Goal: Transaction & Acquisition: Purchase product/service

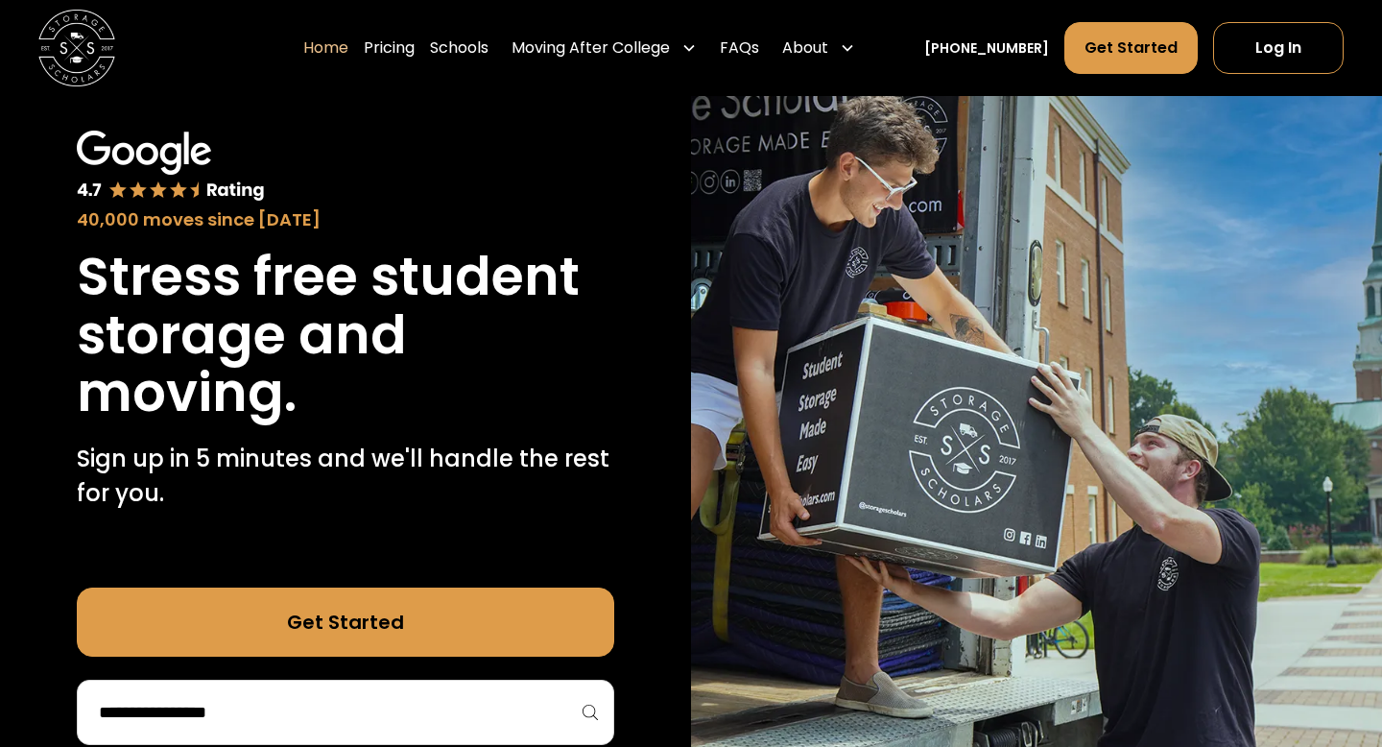
scroll to position [132, 0]
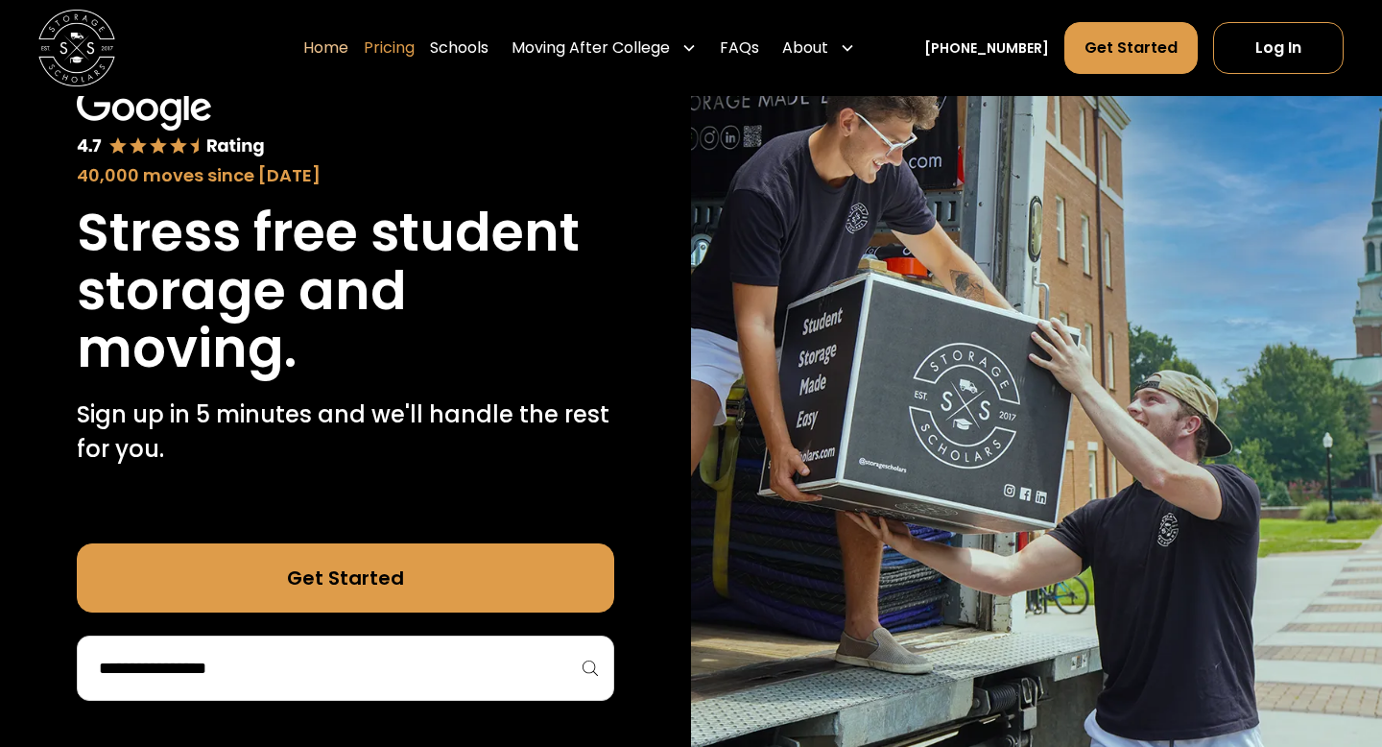
click at [415, 55] on link "Pricing" at bounding box center [389, 48] width 51 height 54
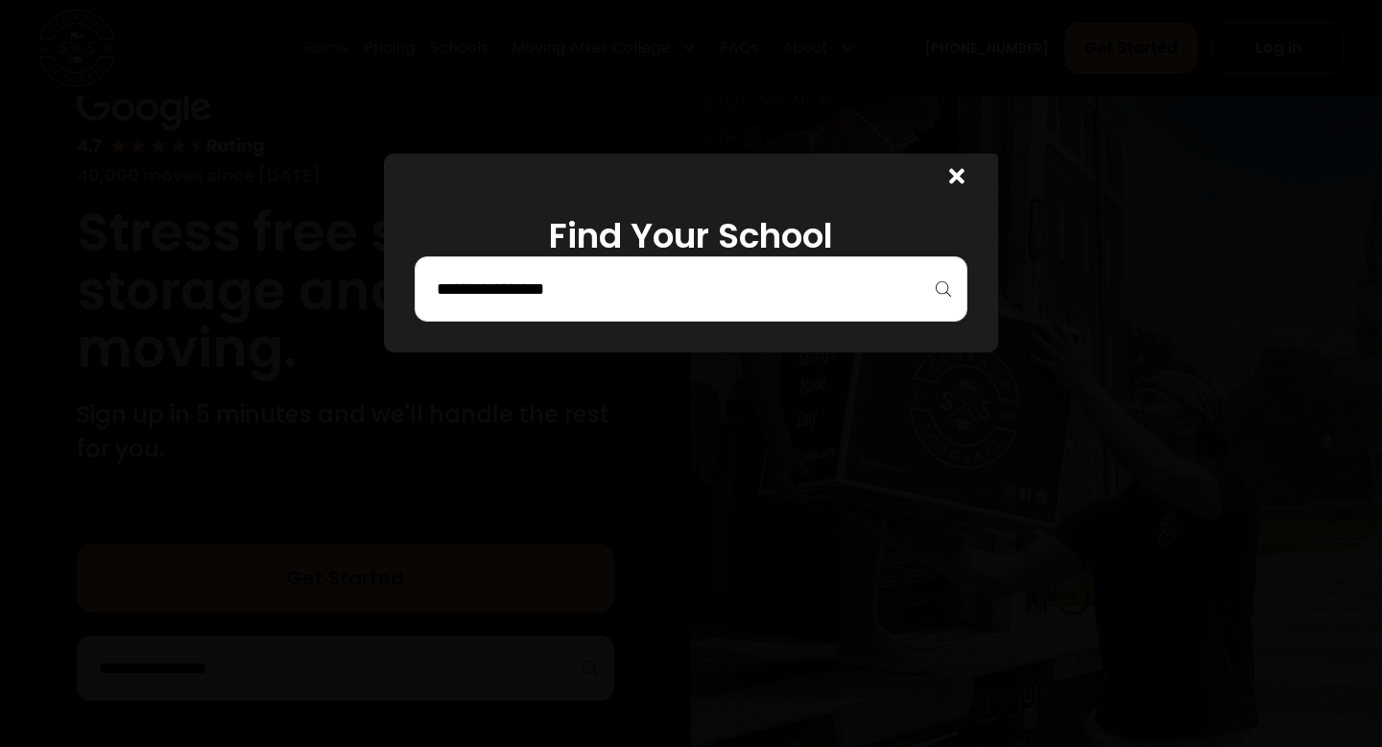
click at [631, 313] on div at bounding box center [691, 288] width 553 height 65
click at [619, 299] on input "search" at bounding box center [691, 289] width 513 height 33
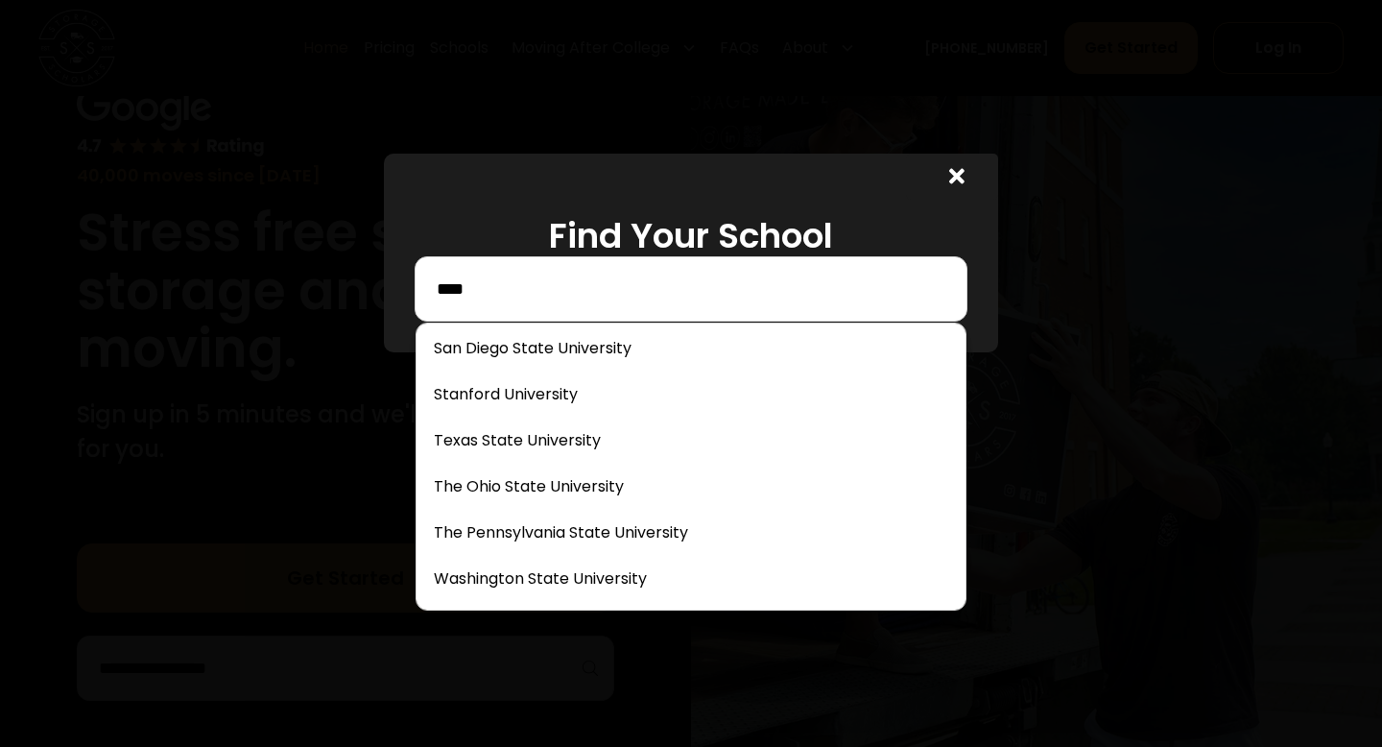
scroll to position [0, 0]
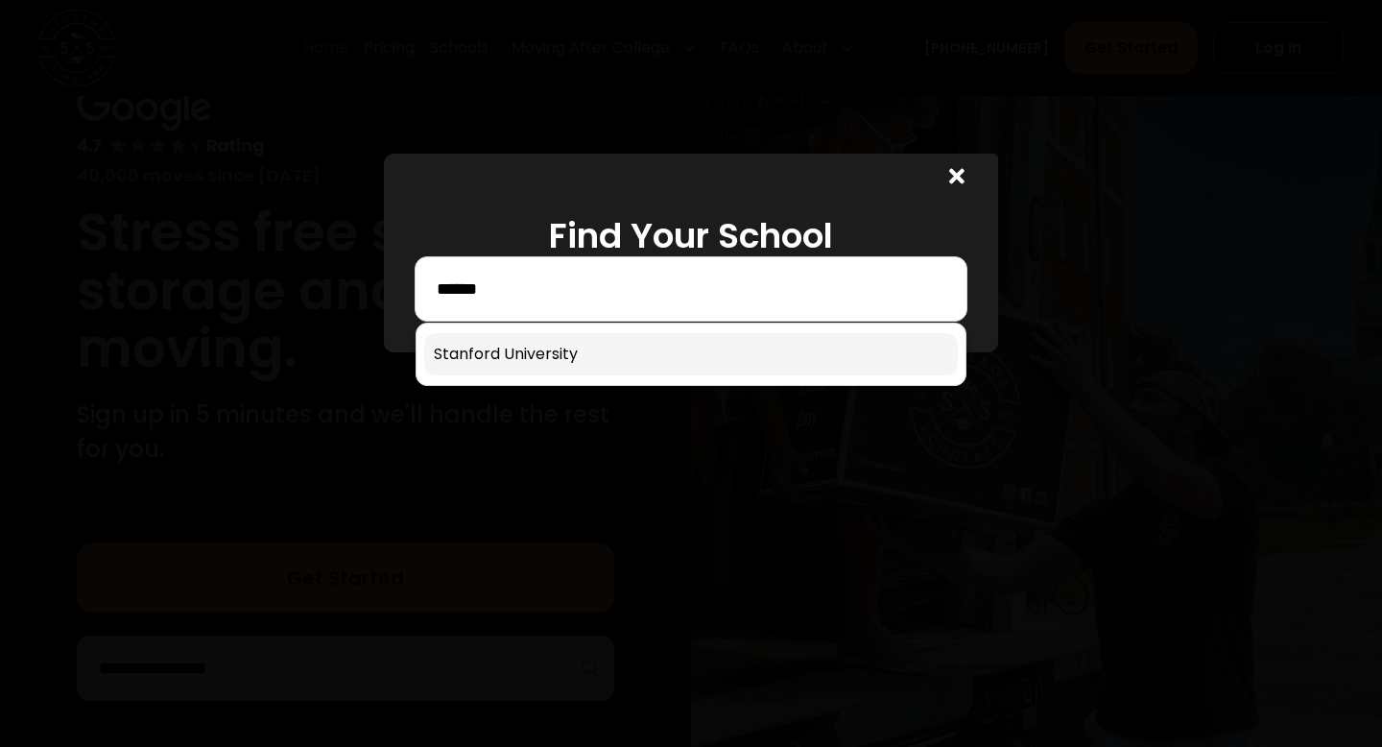
type input "******"
click at [579, 356] on link at bounding box center [691, 354] width 534 height 42
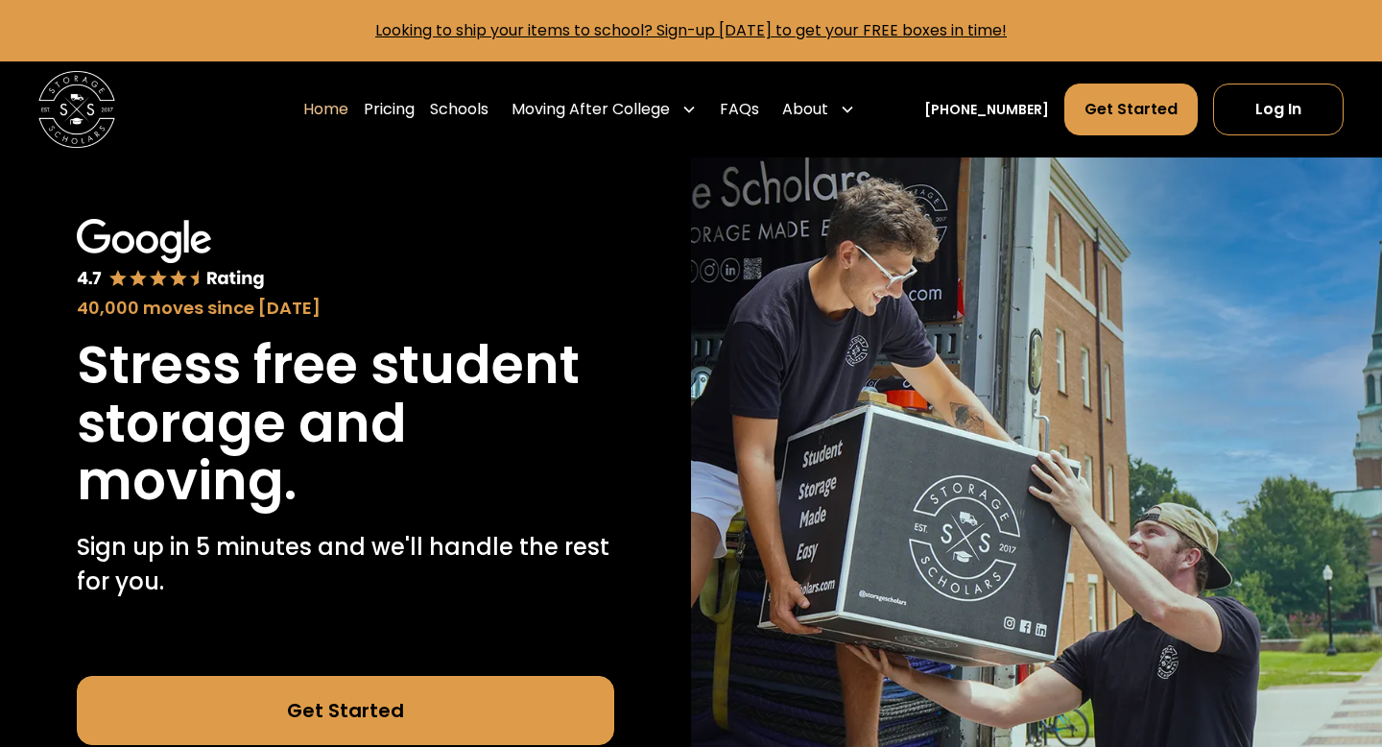
scroll to position [1, 0]
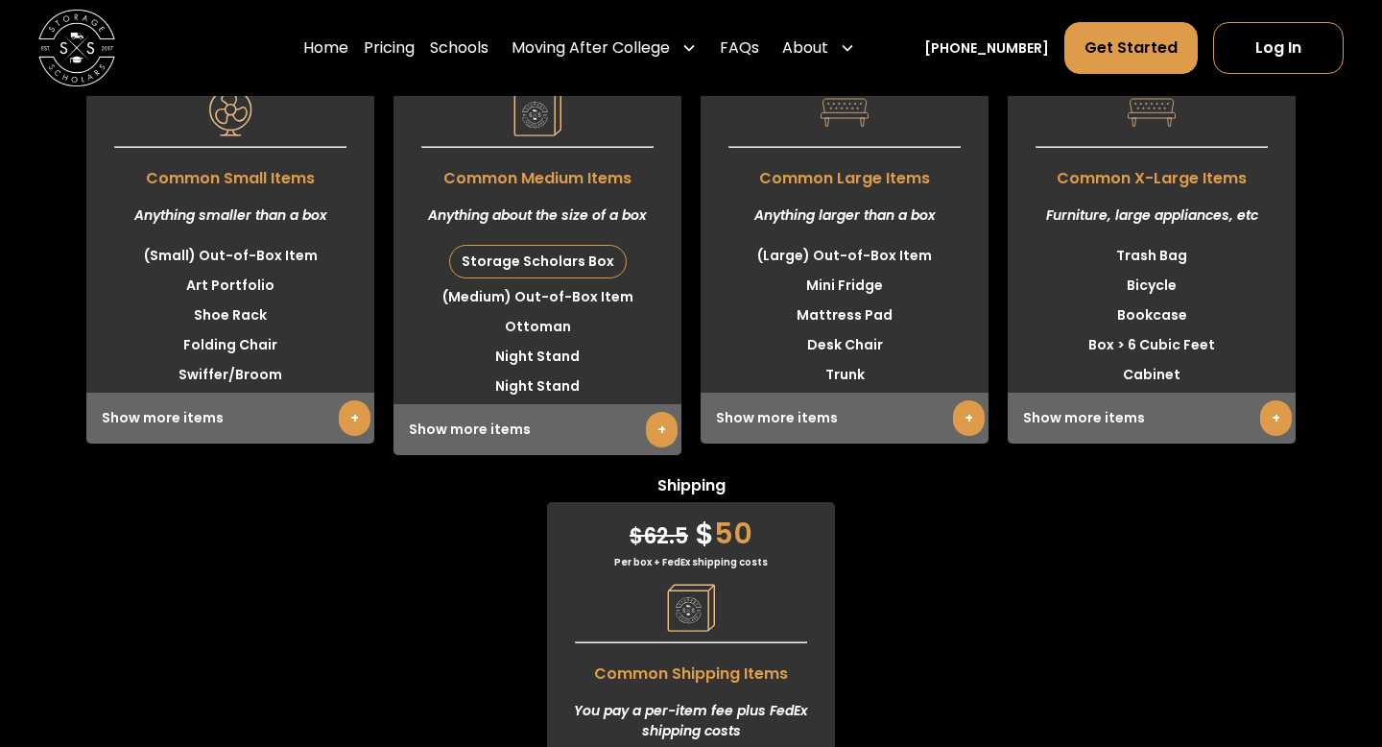
scroll to position [5296, 0]
